Goal: Information Seeking & Learning: Learn about a topic

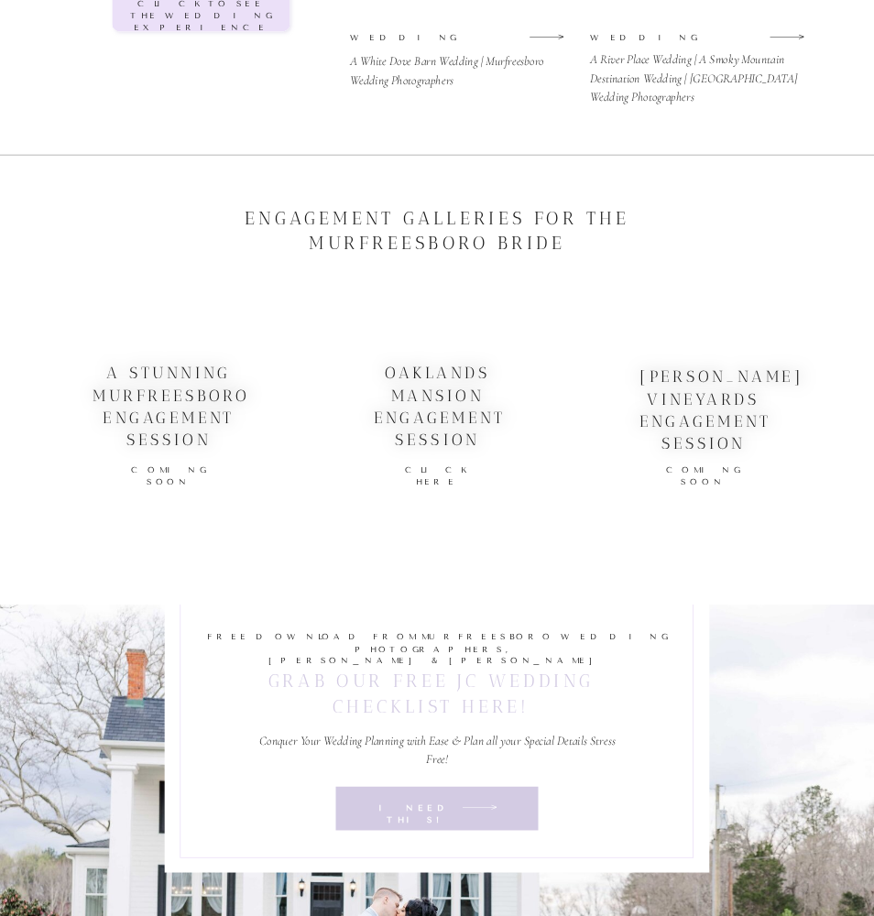
scroll to position [4290, 0]
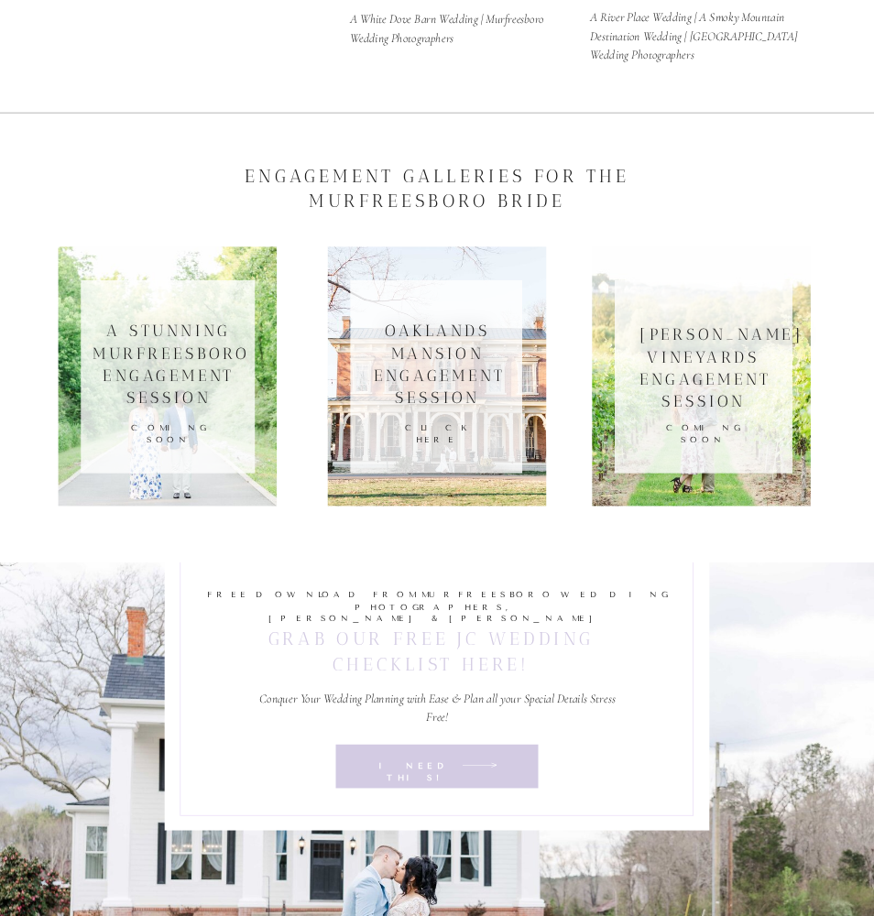
click at [488, 408] on h3 "Oaklands mansion engagement session" at bounding box center [437, 365] width 127 height 89
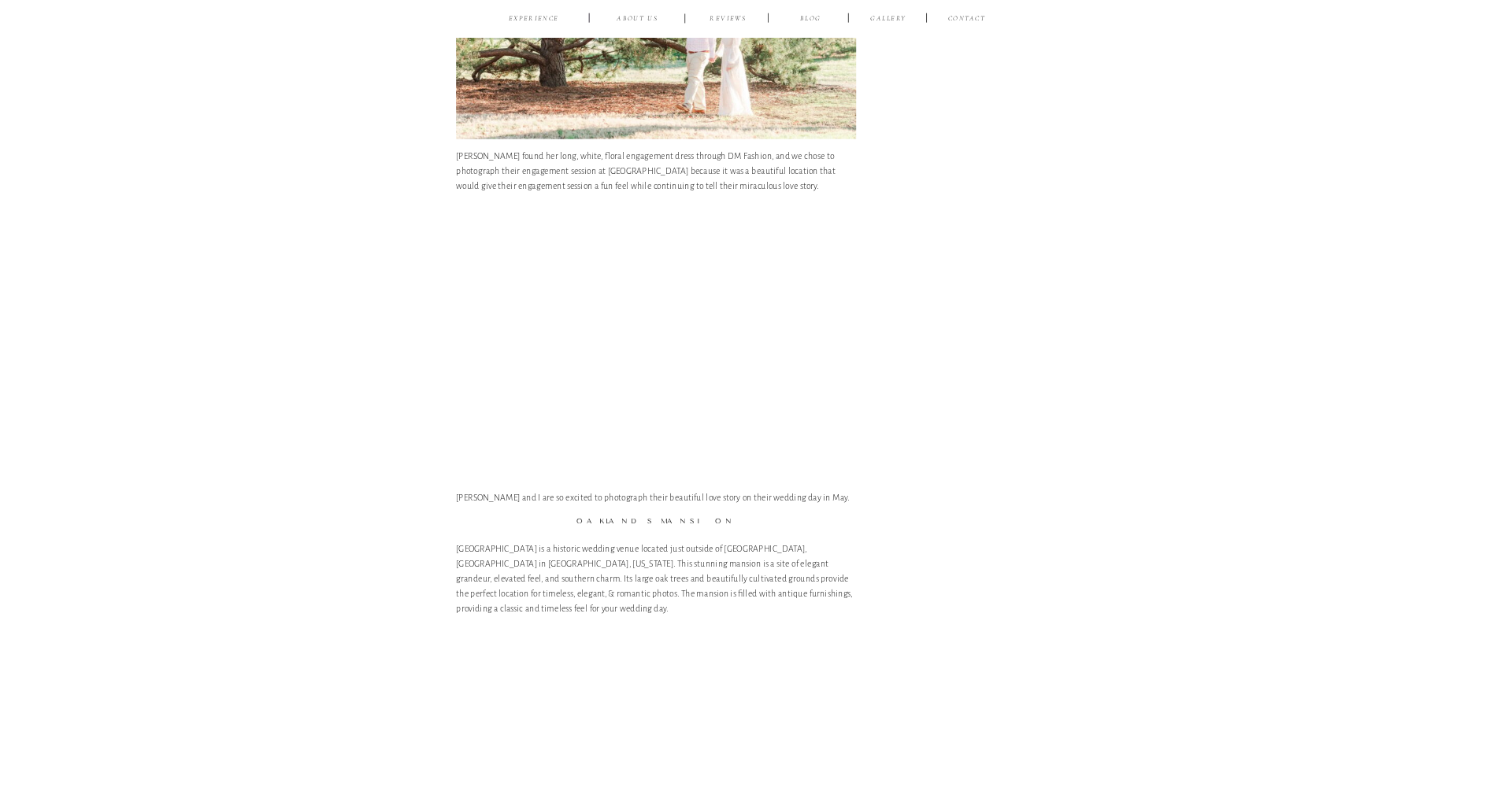
scroll to position [2114, 0]
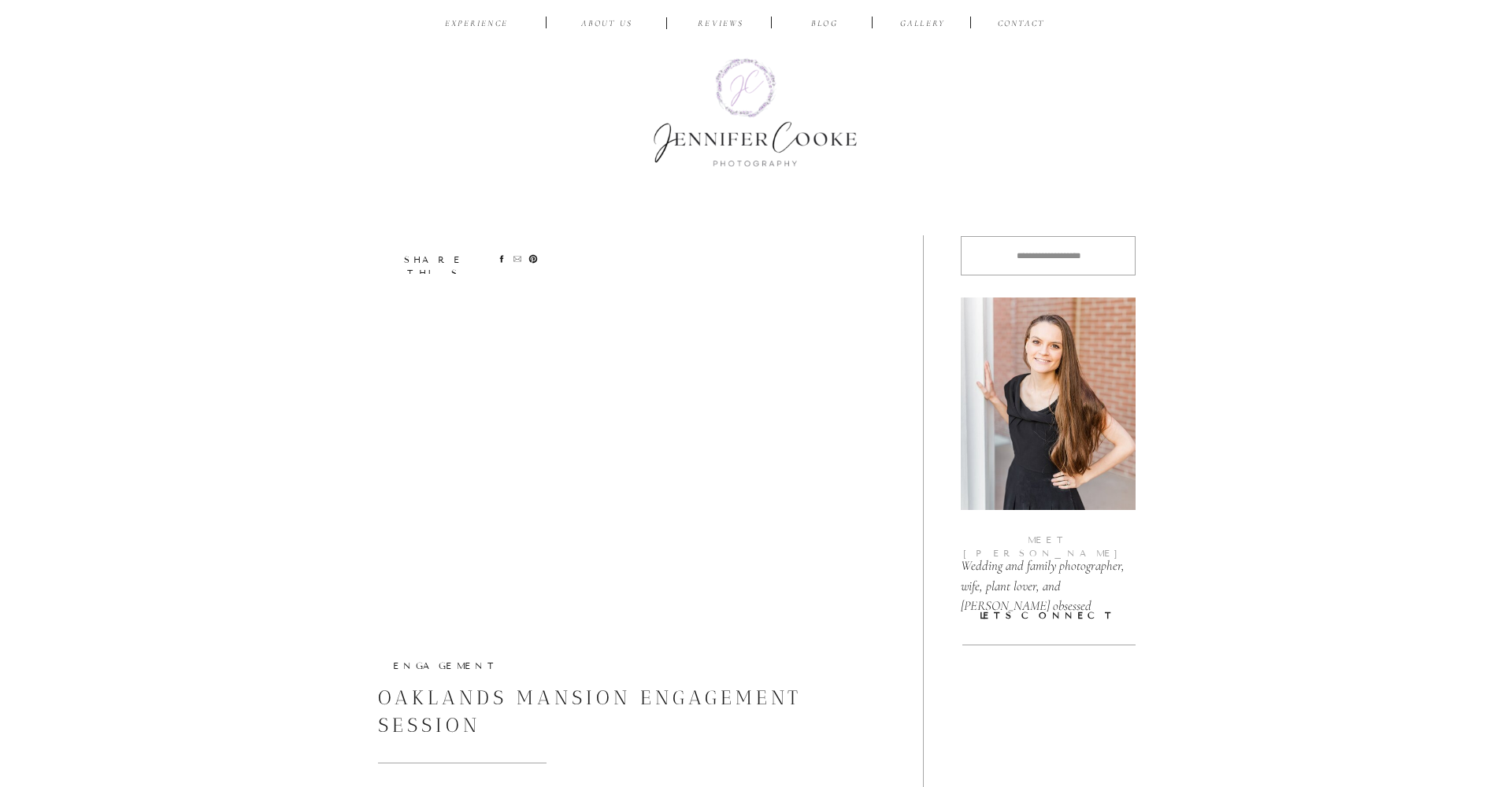
scroll to position [0, 0]
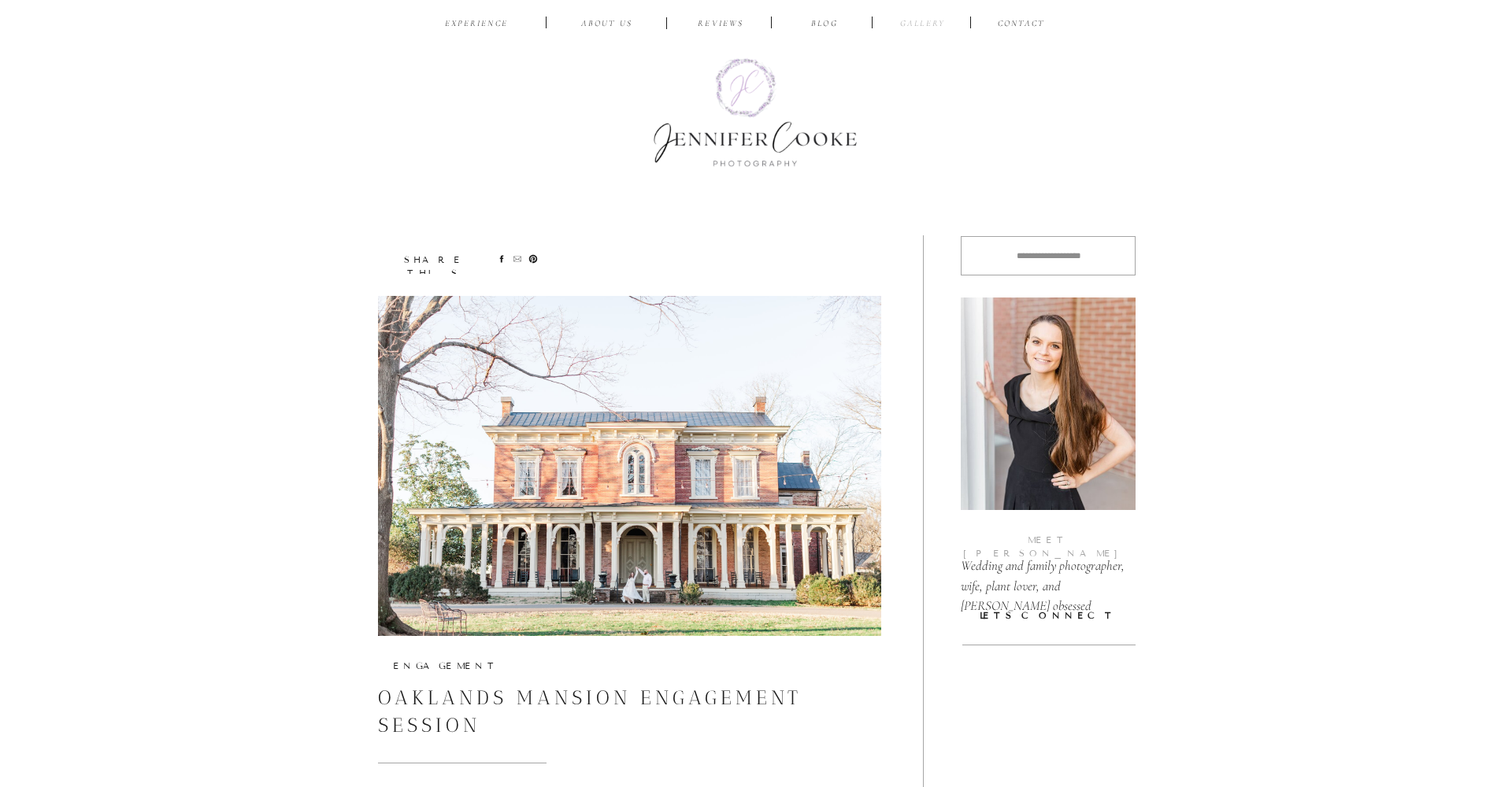
click at [750, 21] on nav "Gallery" at bounding box center [922, 24] width 52 height 15
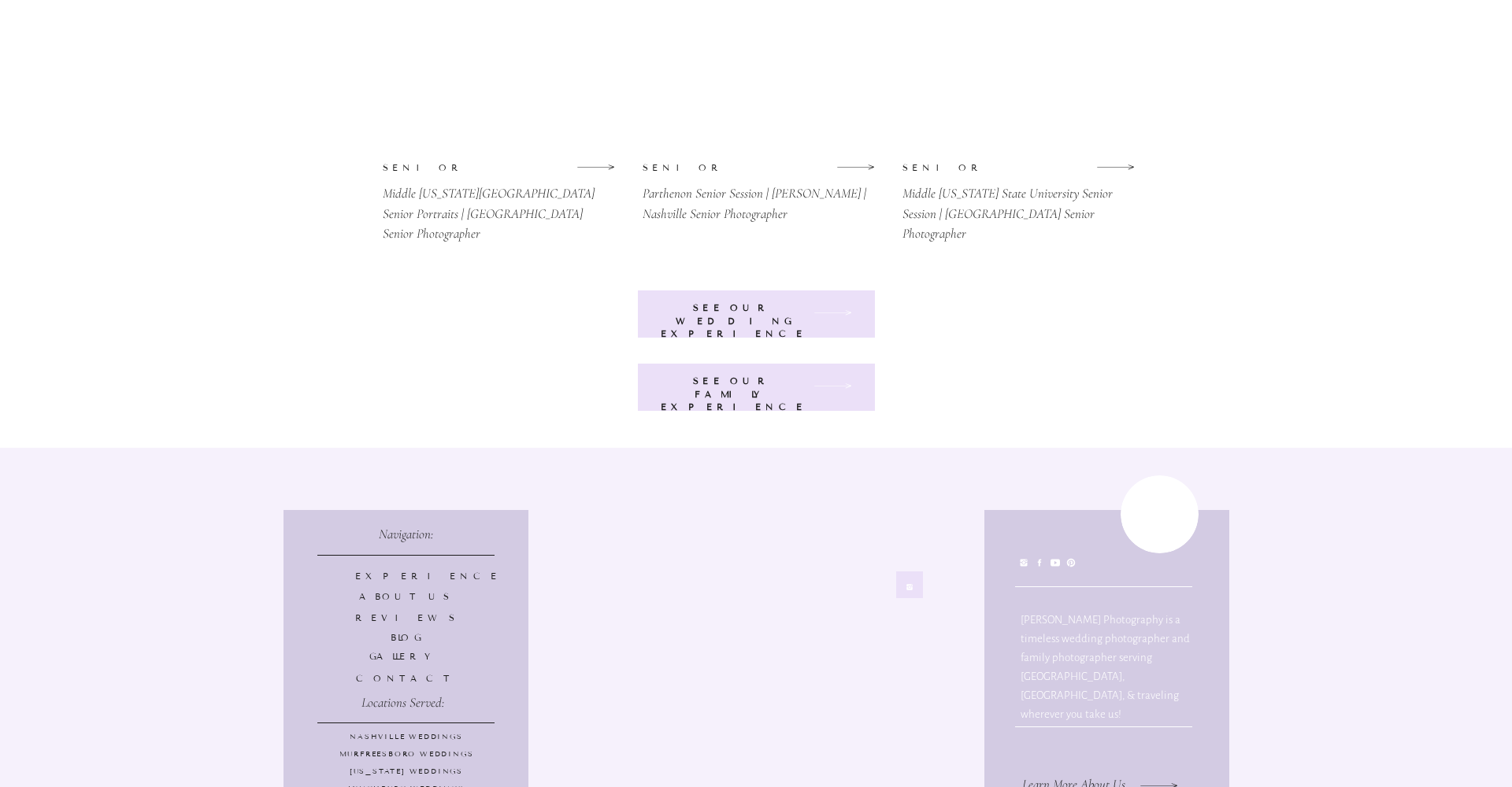
scroll to position [3775, 0]
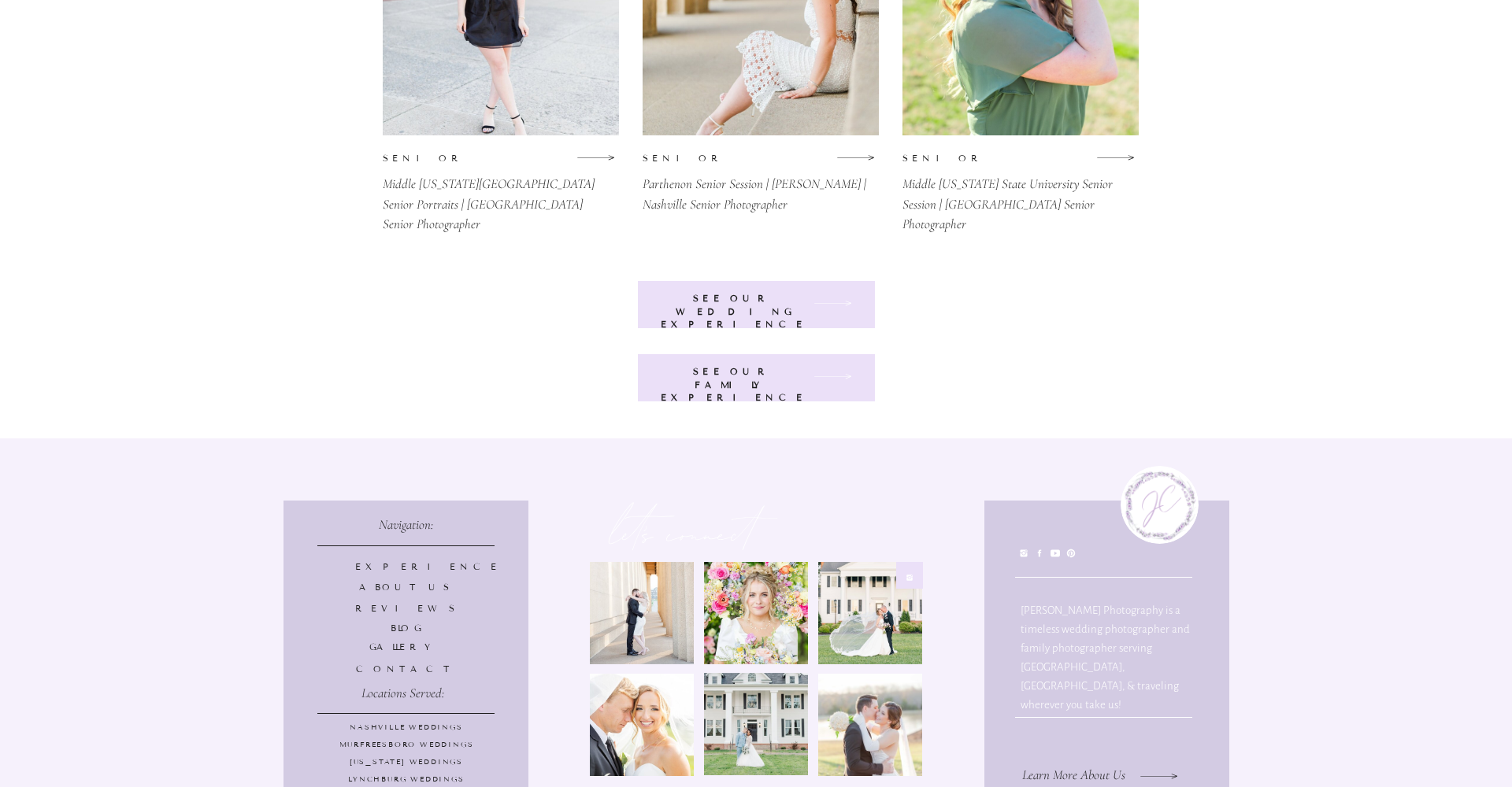
click at [765, 307] on b "see our wedding experience" at bounding box center [734, 311] width 146 height 37
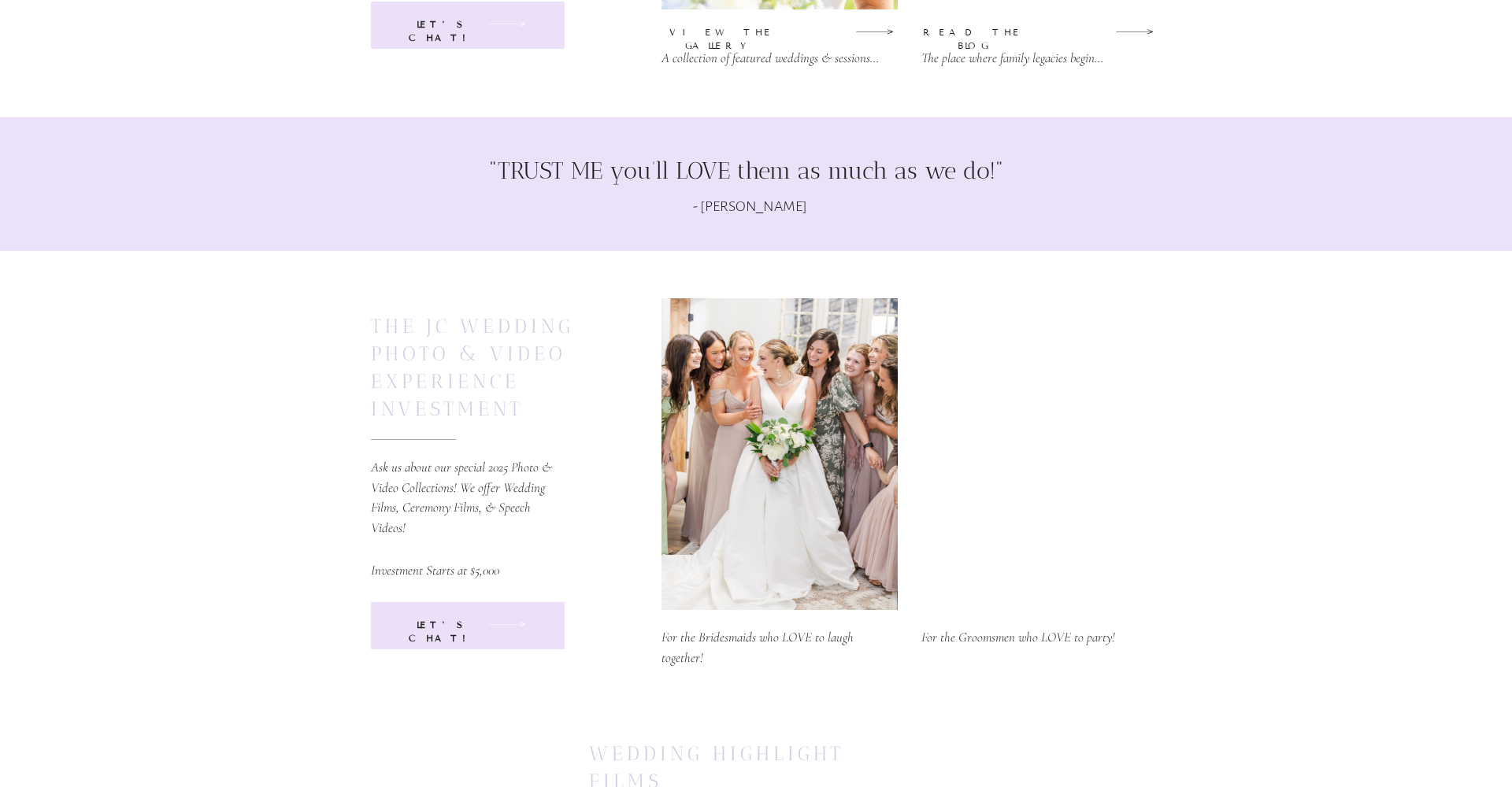
scroll to position [6593, 0]
